Goal: Task Accomplishment & Management: Manage account settings

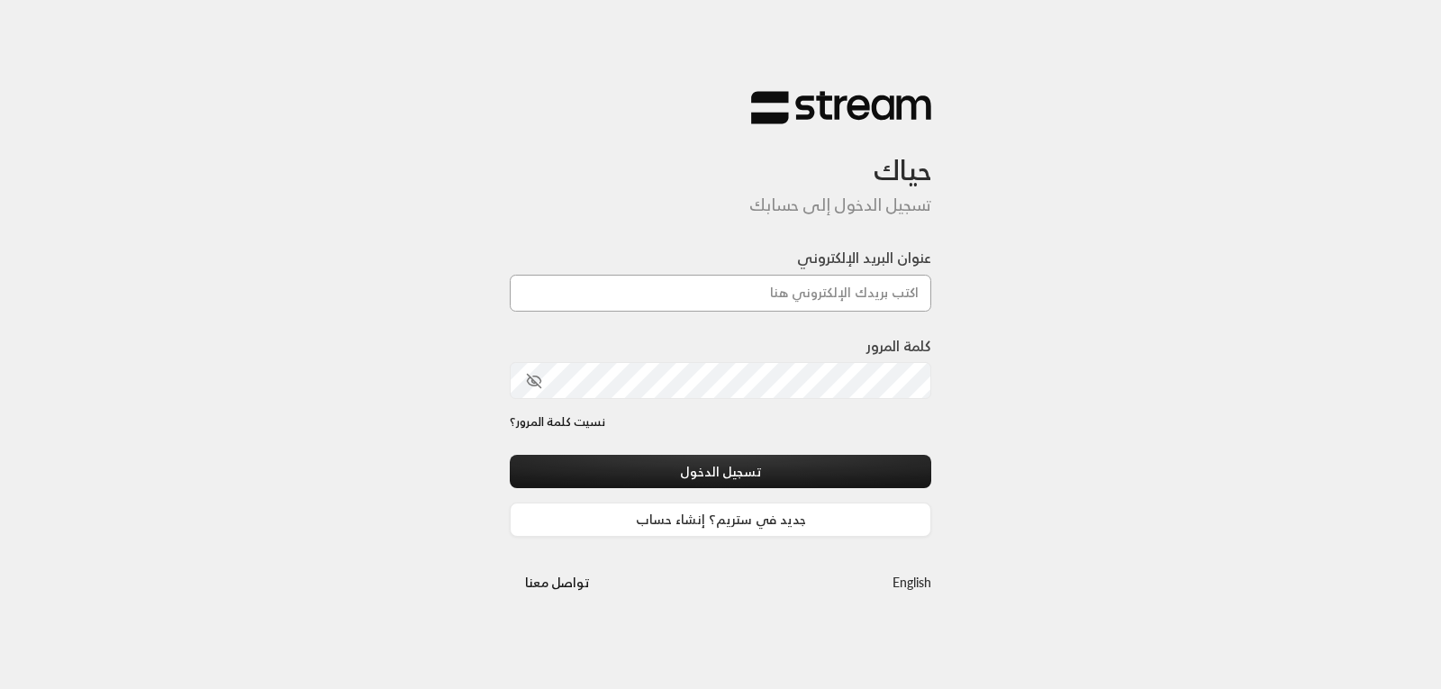
click at [782, 292] on input "عنوان البريد الإلكتروني" at bounding box center [720, 293] width 421 height 37
type input "[EMAIL_ADDRESS][DOMAIN_NAME]"
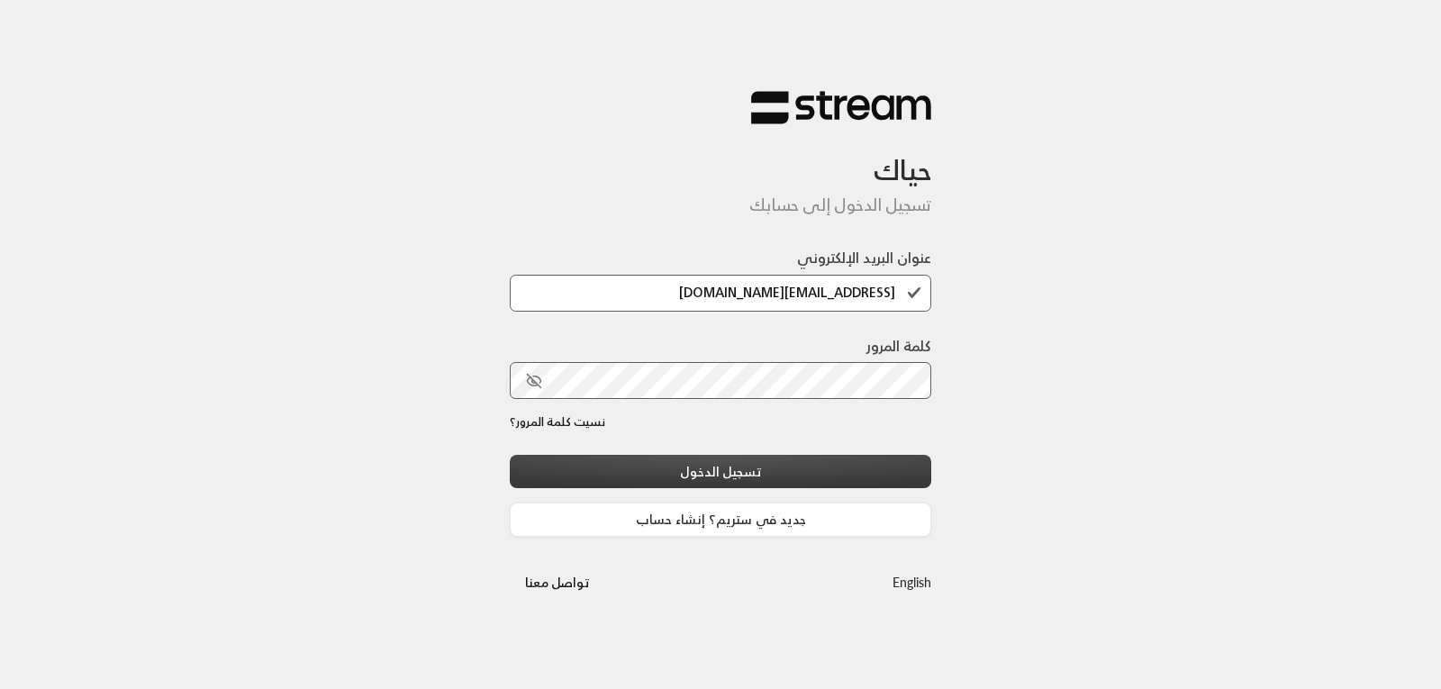
click at [729, 470] on button "تسجيل الدخول" at bounding box center [720, 471] width 421 height 33
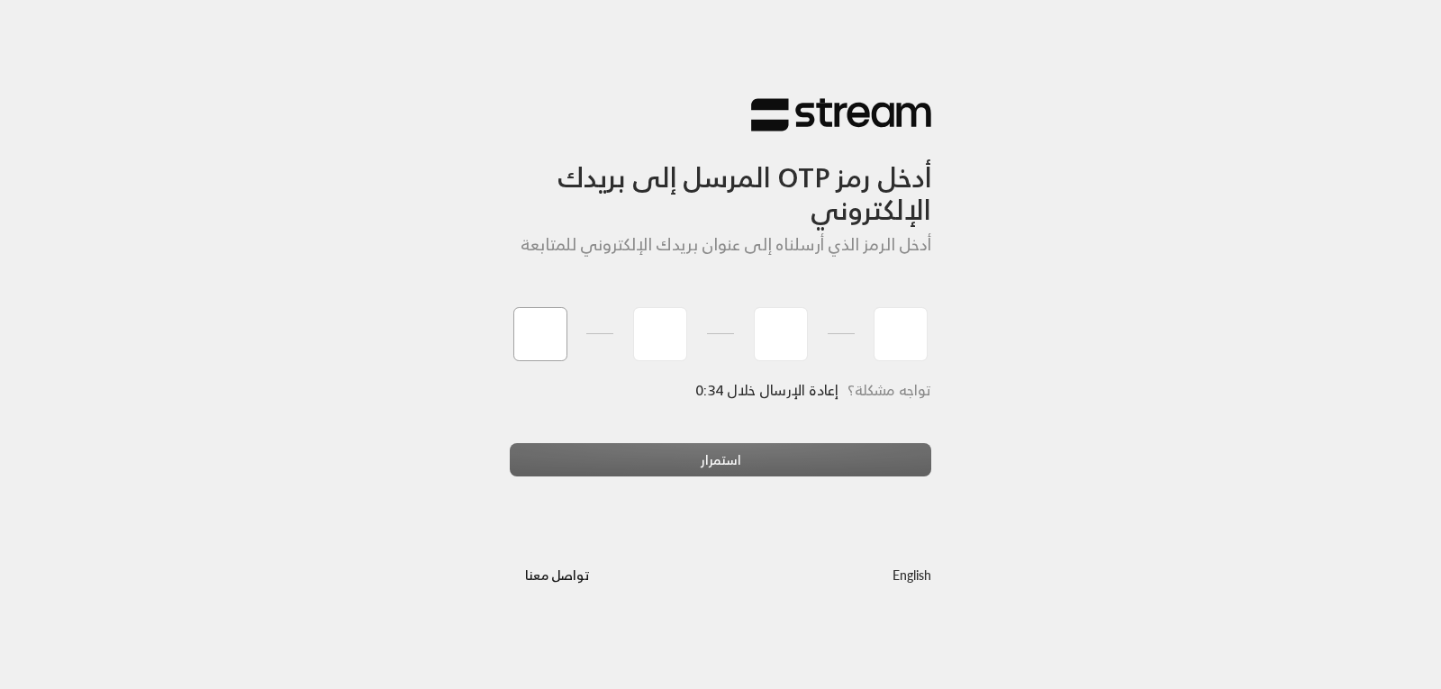
type input "2"
type input "9"
type input "6"
type input "4"
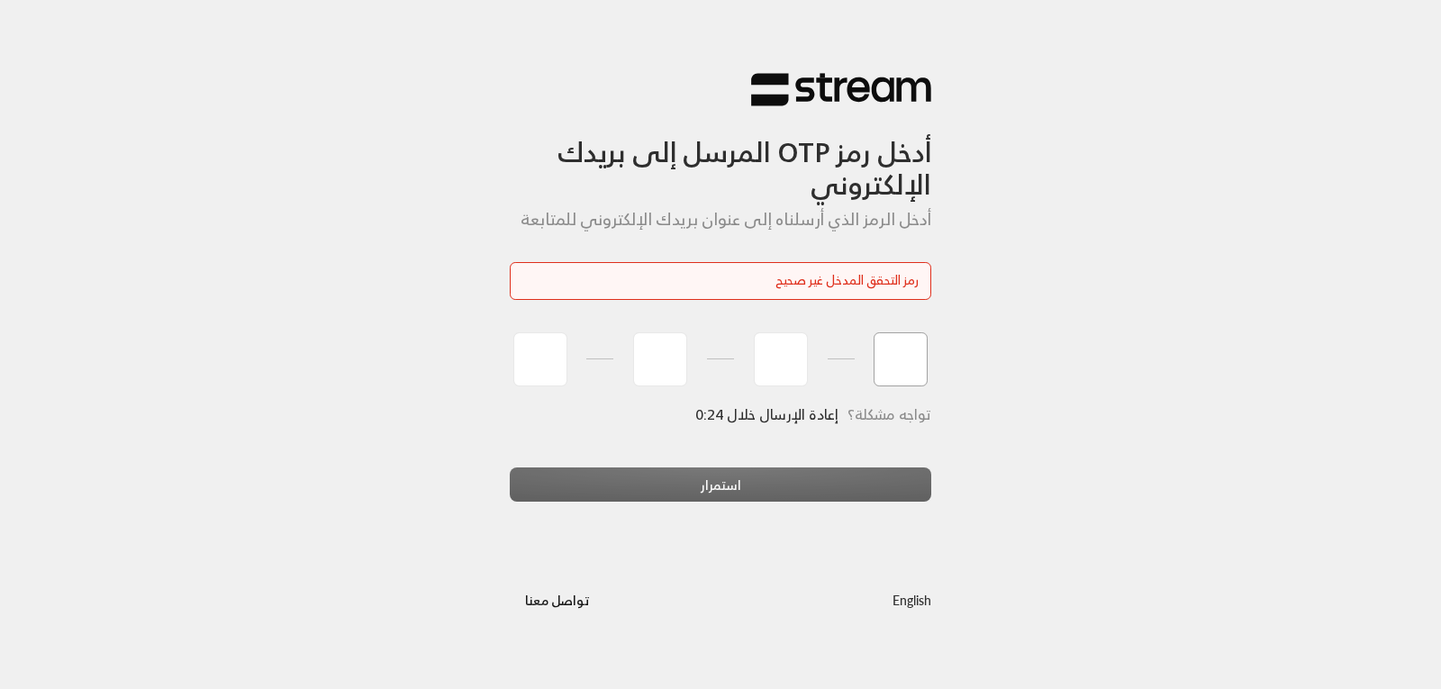
type input "2"
click at [548, 374] on input "tel" at bounding box center [540, 359] width 54 height 54
type input "2"
type input "9"
type input "6"
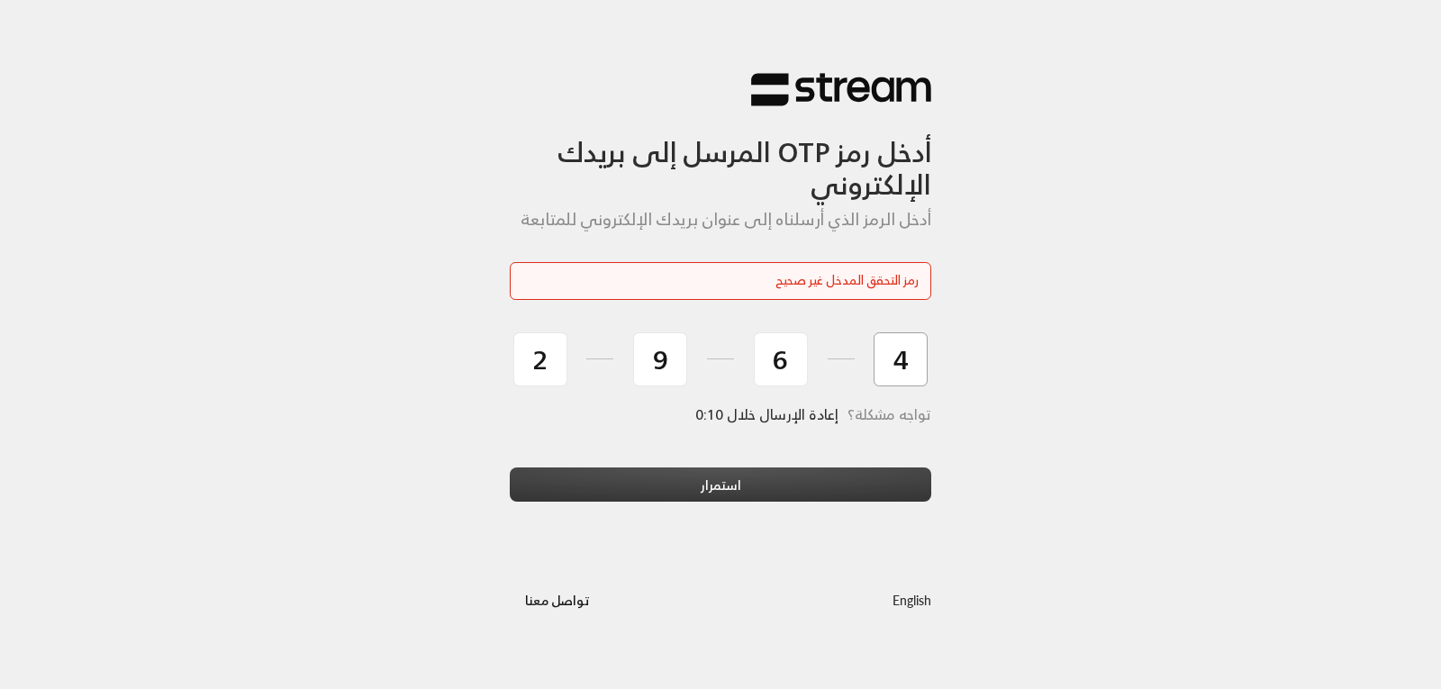
type input "4"
click at [723, 478] on button "استمرار" at bounding box center [720, 483] width 421 height 33
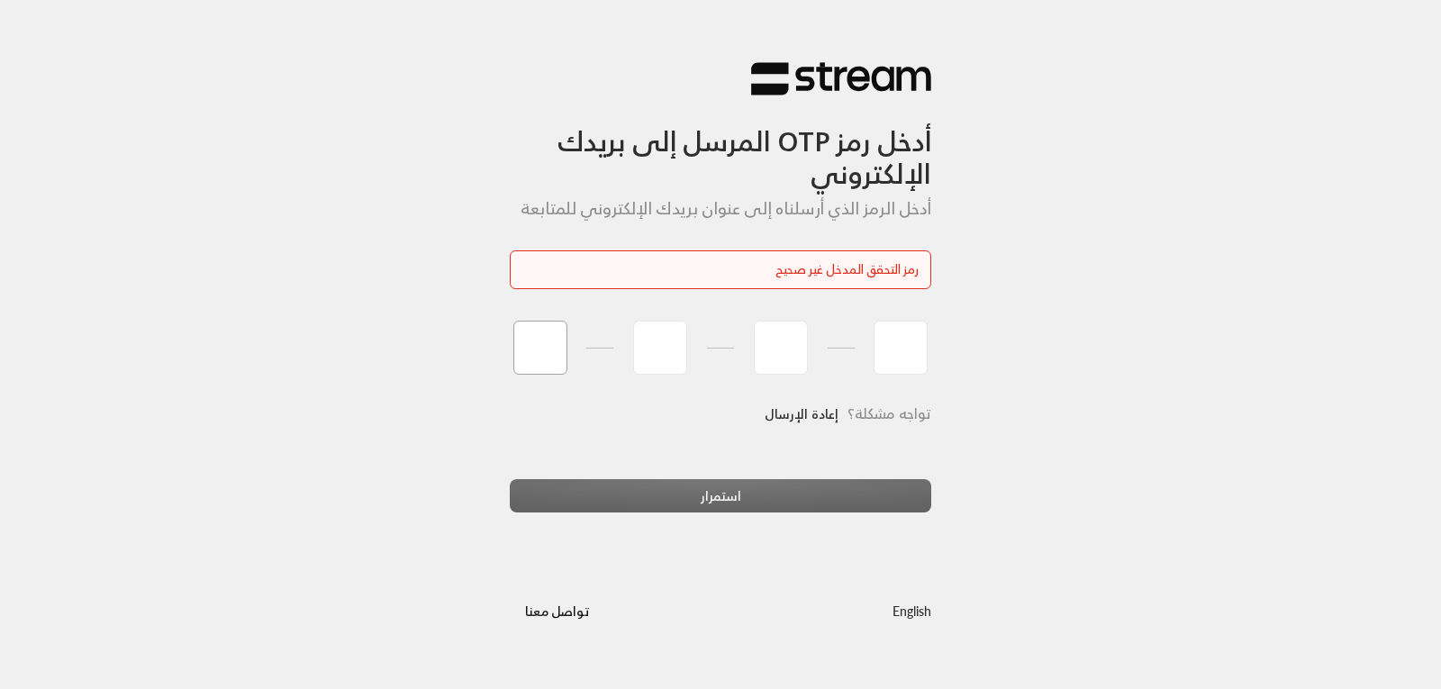
click at [524, 354] on input "tel" at bounding box center [540, 348] width 54 height 54
type input "2"
type input "9"
type input "4"
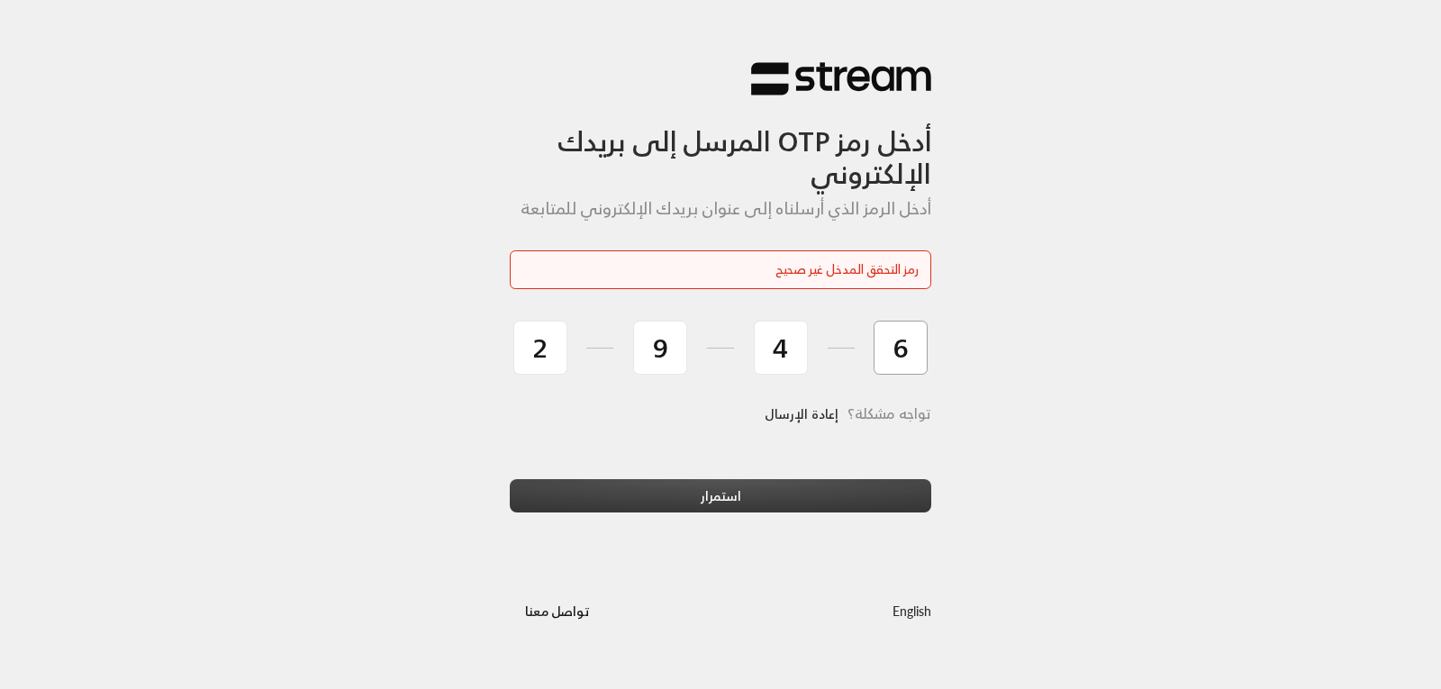
type input "6"
click at [663, 500] on button "استمرار" at bounding box center [720, 495] width 421 height 33
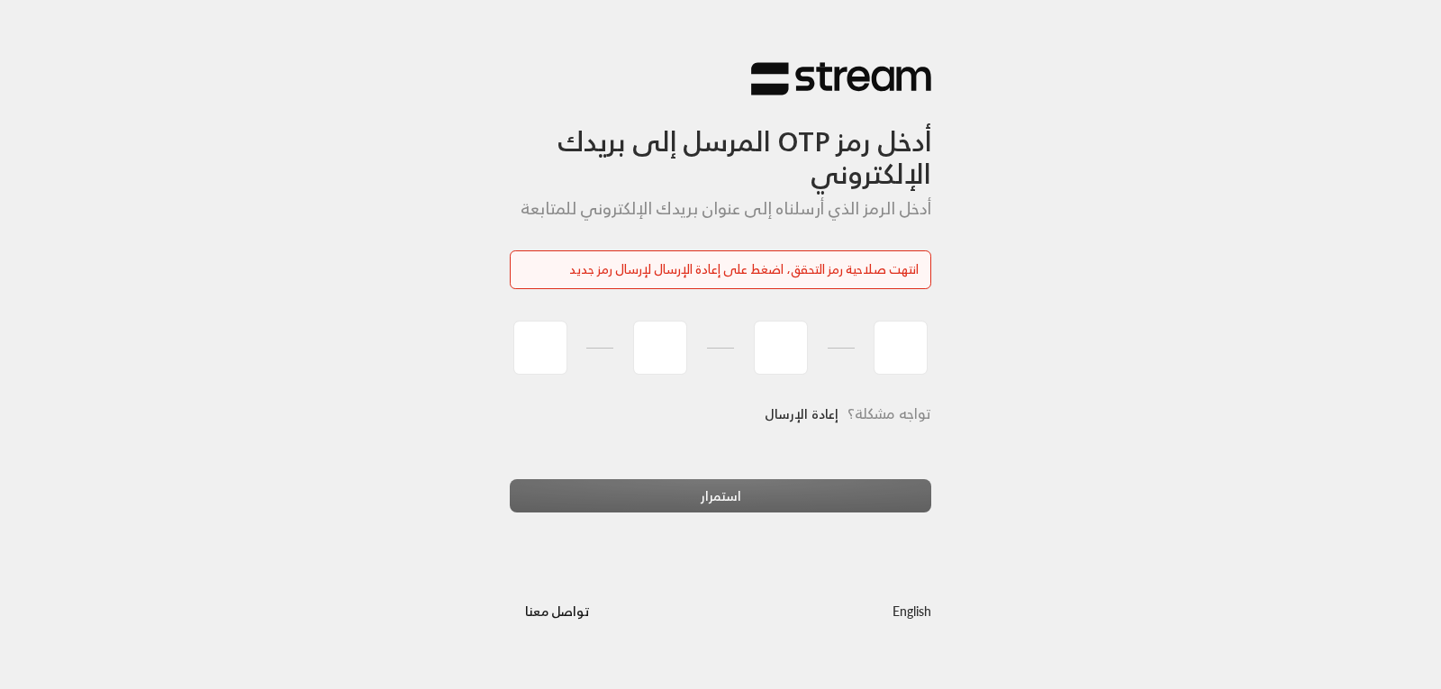
click at [785, 415] on link "إعادة الإرسال" at bounding box center [802, 413] width 74 height 37
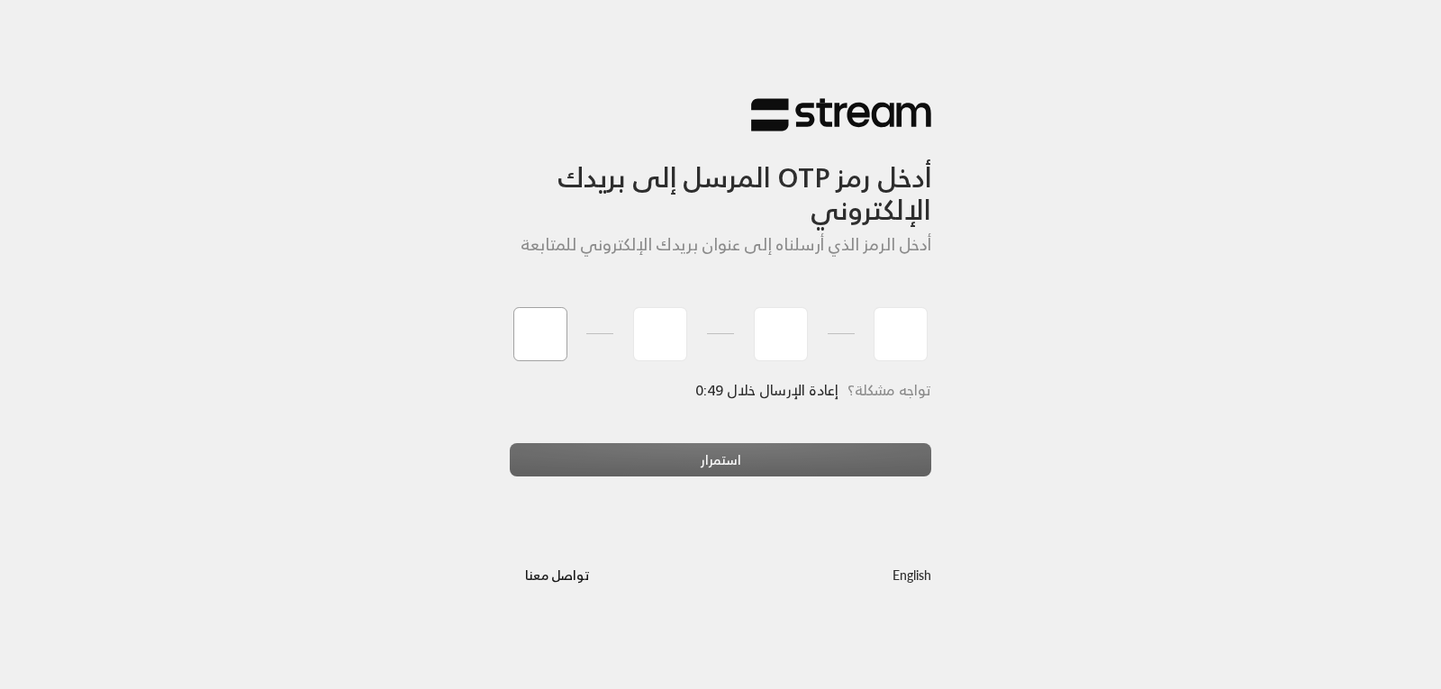
type input "5"
type input "6"
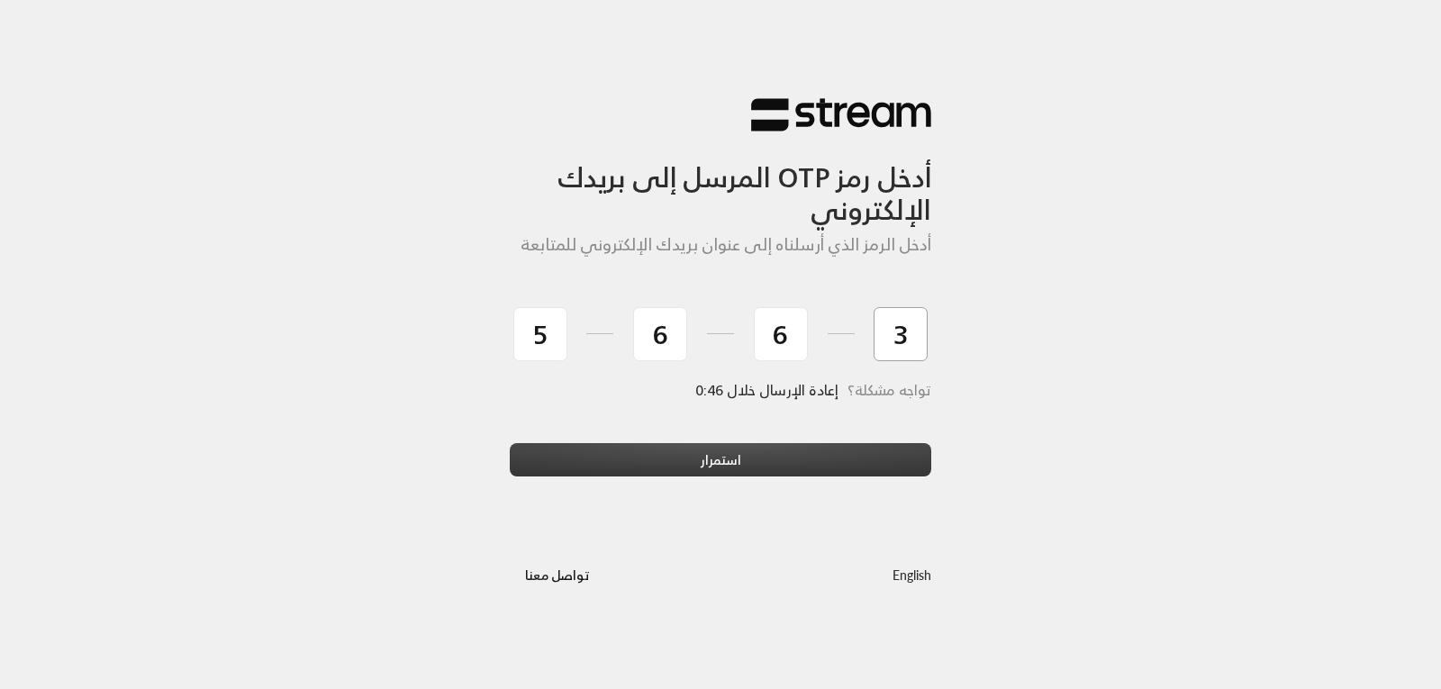
type input "3"
click at [726, 450] on button "استمرار" at bounding box center [720, 459] width 421 height 33
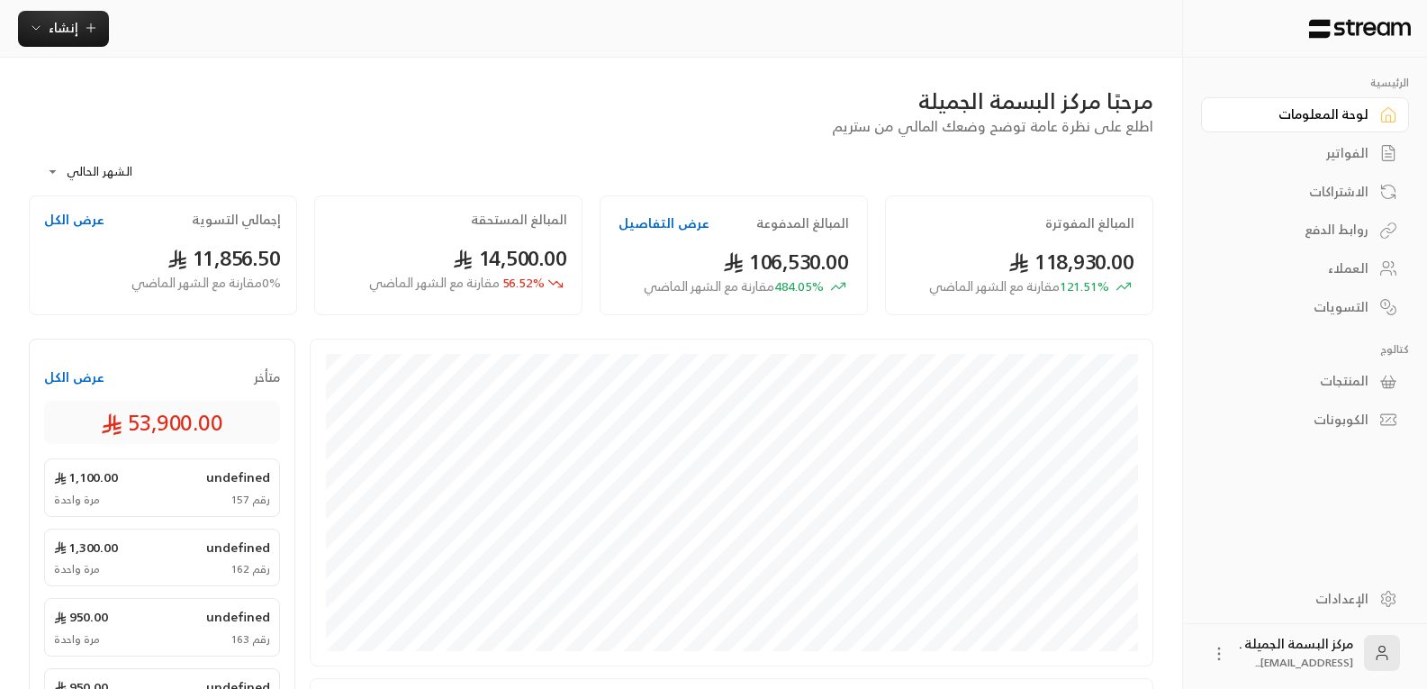
click at [1356, 268] on div "العملاء" at bounding box center [1296, 268] width 145 height 18
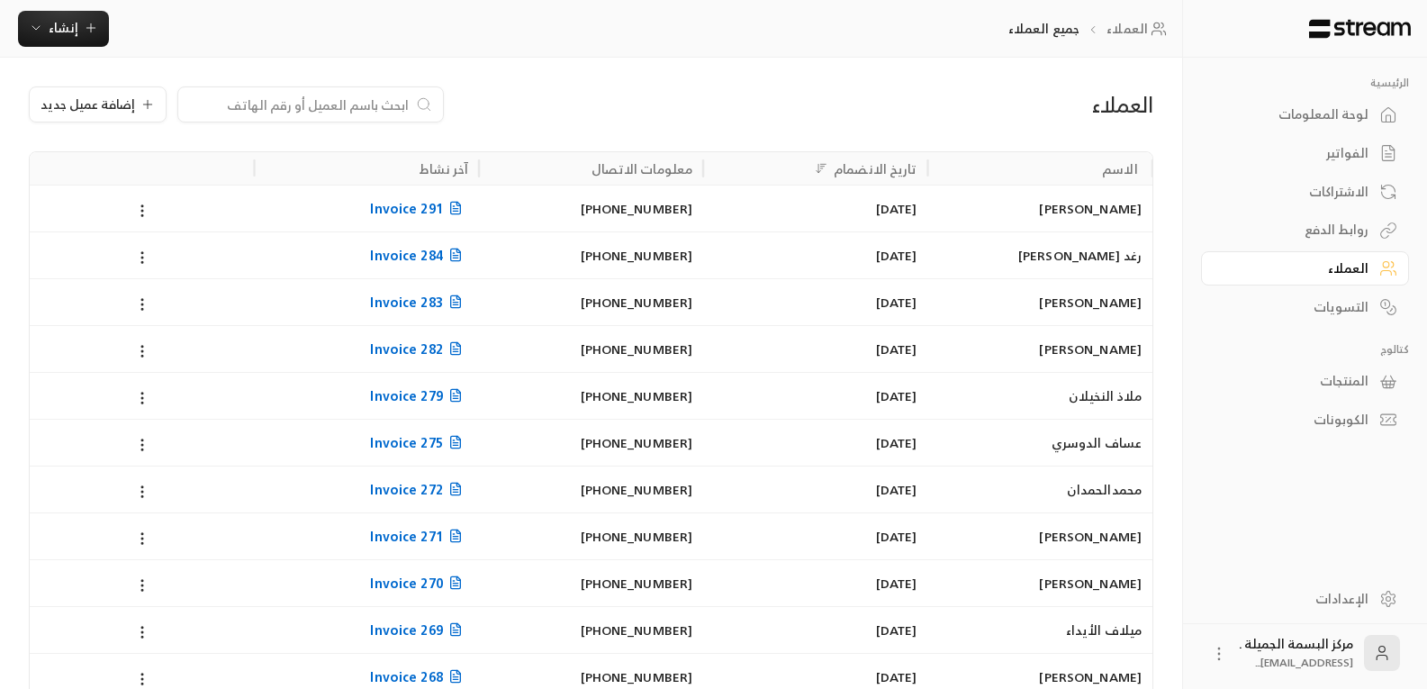
click at [1091, 211] on div "[PERSON_NAME]" at bounding box center [1040, 209] width 203 height 46
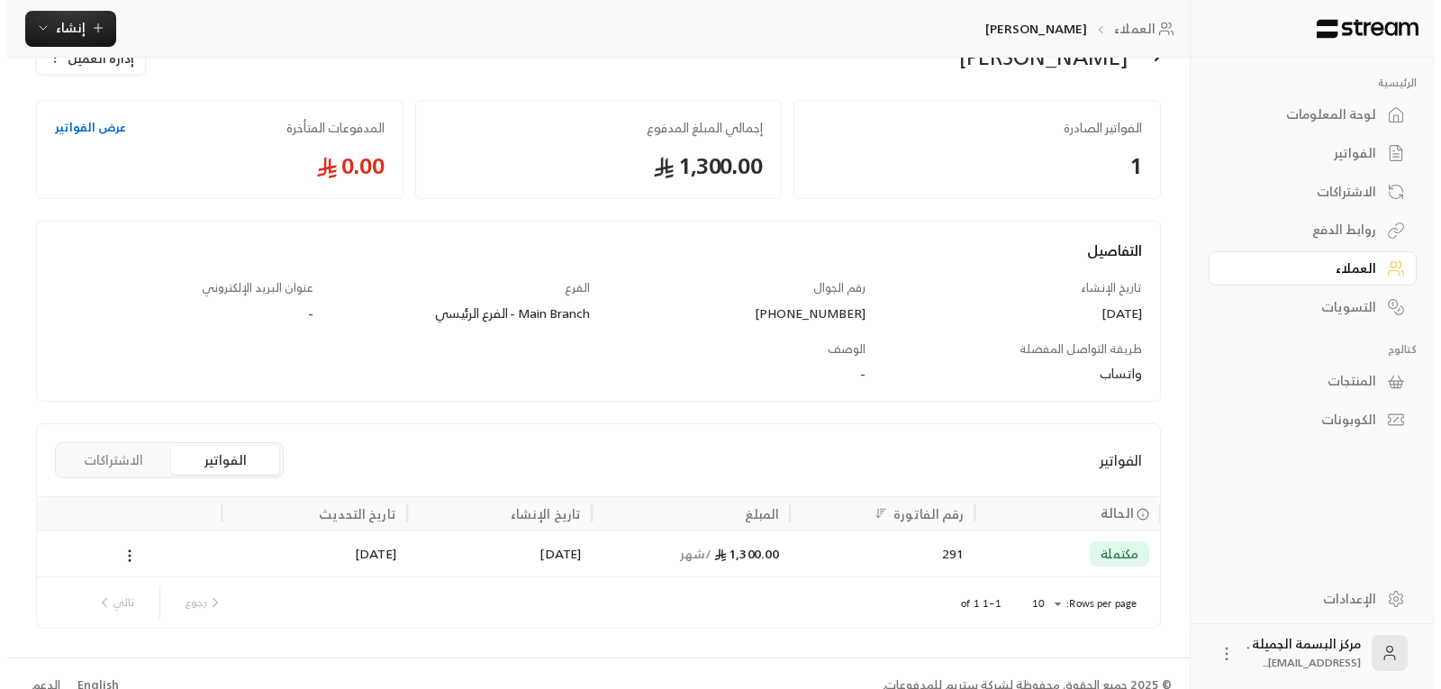
scroll to position [75, 0]
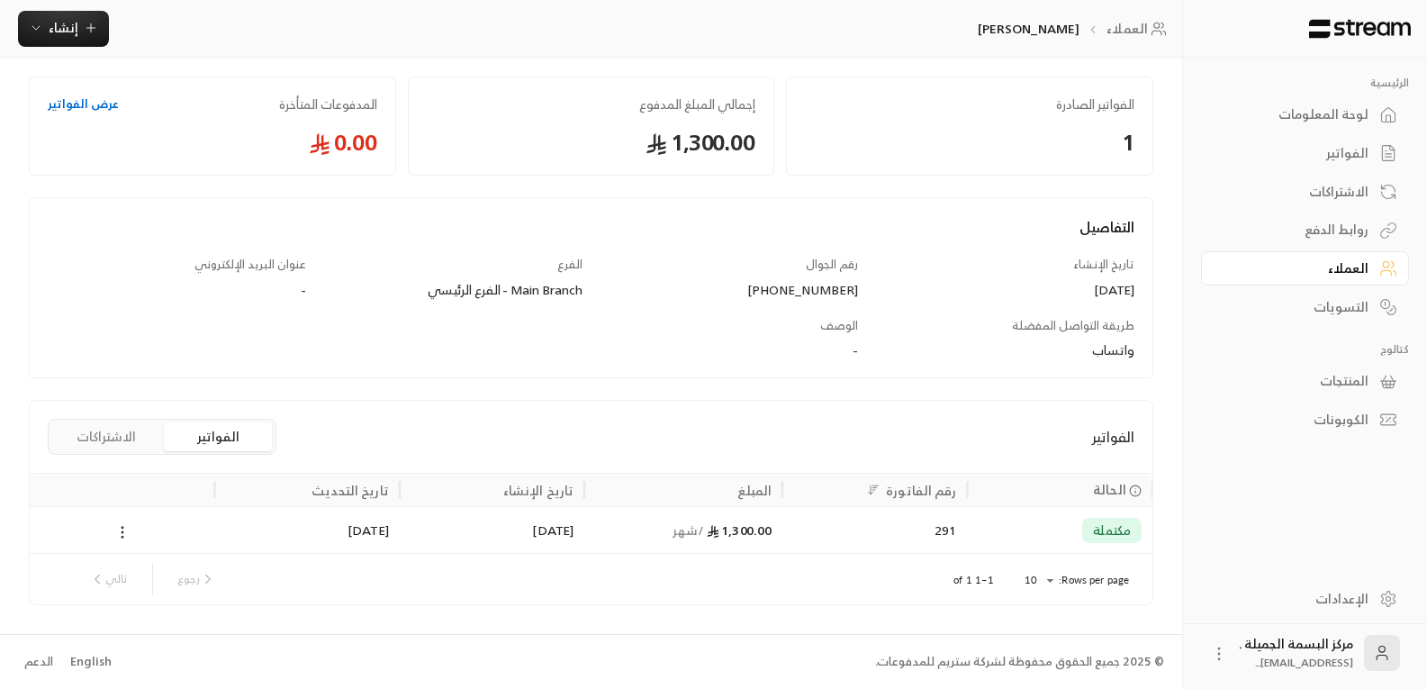
click at [122, 534] on icon at bounding box center [122, 532] width 16 height 16
click at [134, 577] on li "عرض" at bounding box center [143, 579] width 46 height 32
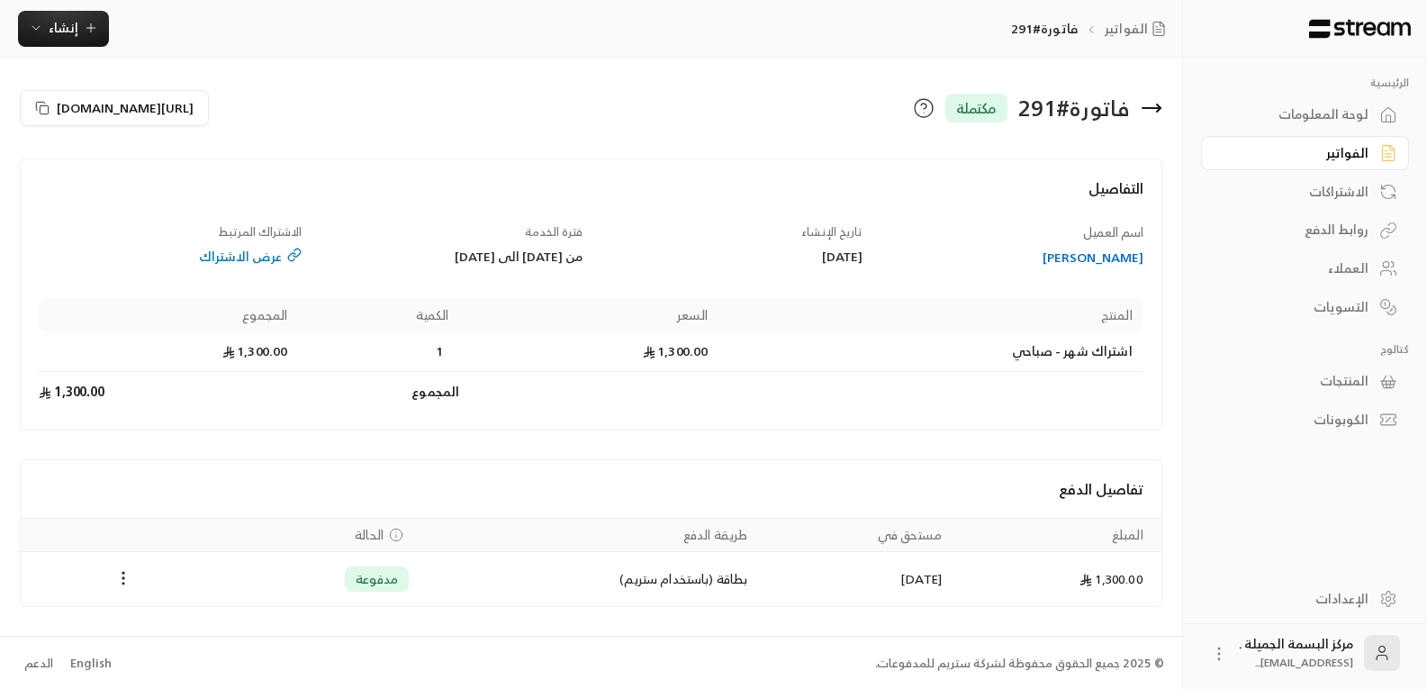
scroll to position [2, 0]
